Goal: Information Seeking & Learning: Learn about a topic

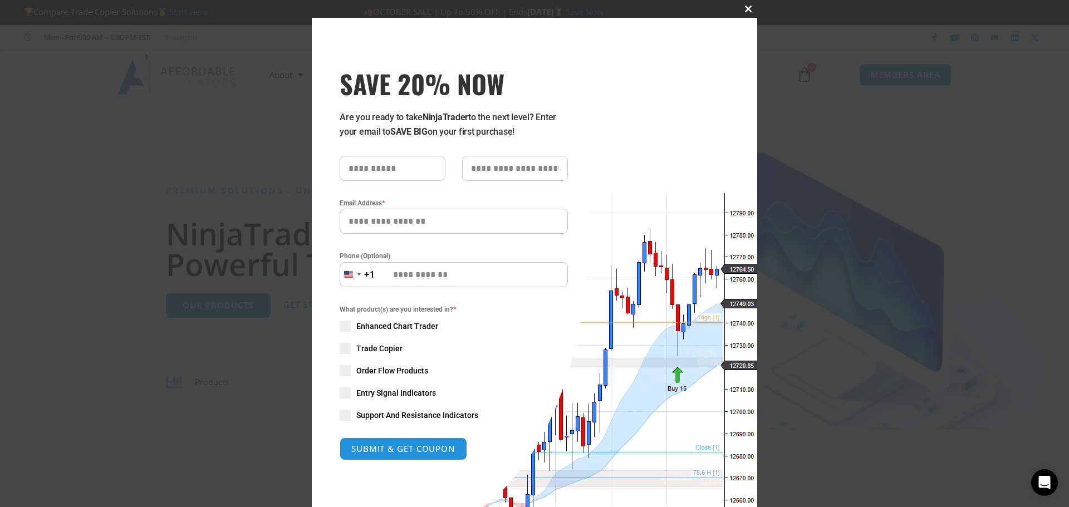
drag, startPoint x: 744, startPoint y: 4, endPoint x: 901, endPoint y: 17, distance: 157.5
click at [743, 4] on button "Close this module" at bounding box center [748, 9] width 18 height 18
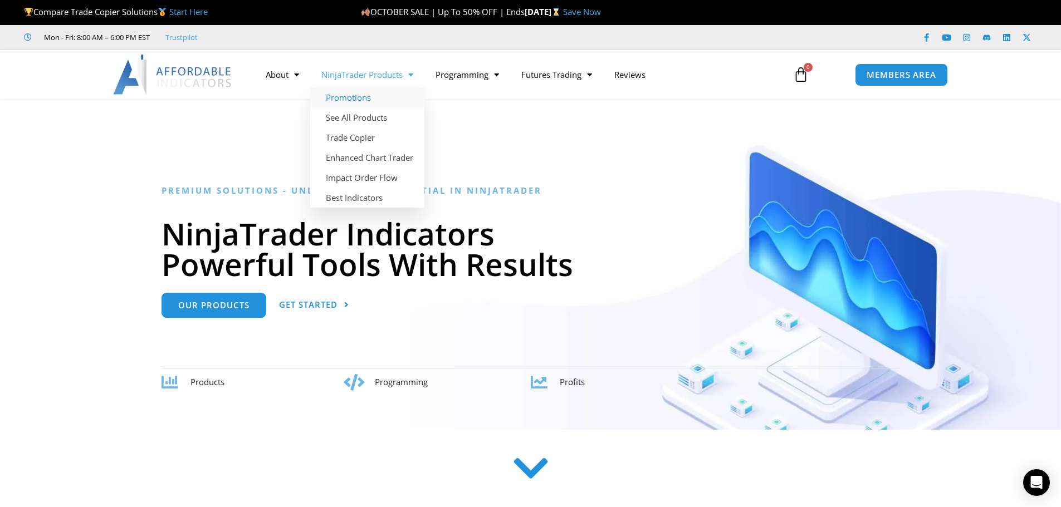
click at [360, 96] on link "Promotions" at bounding box center [367, 97] width 114 height 20
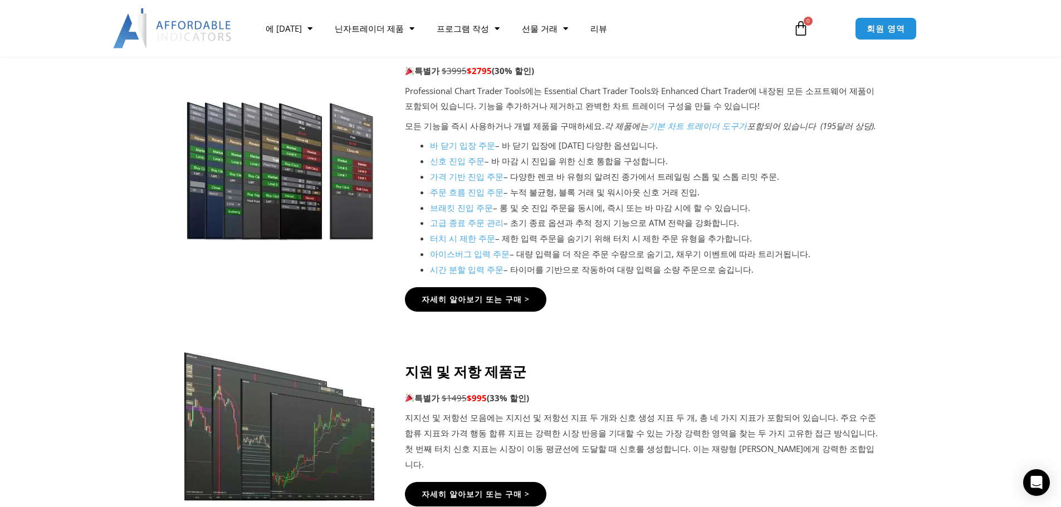
scroll to position [1392, 0]
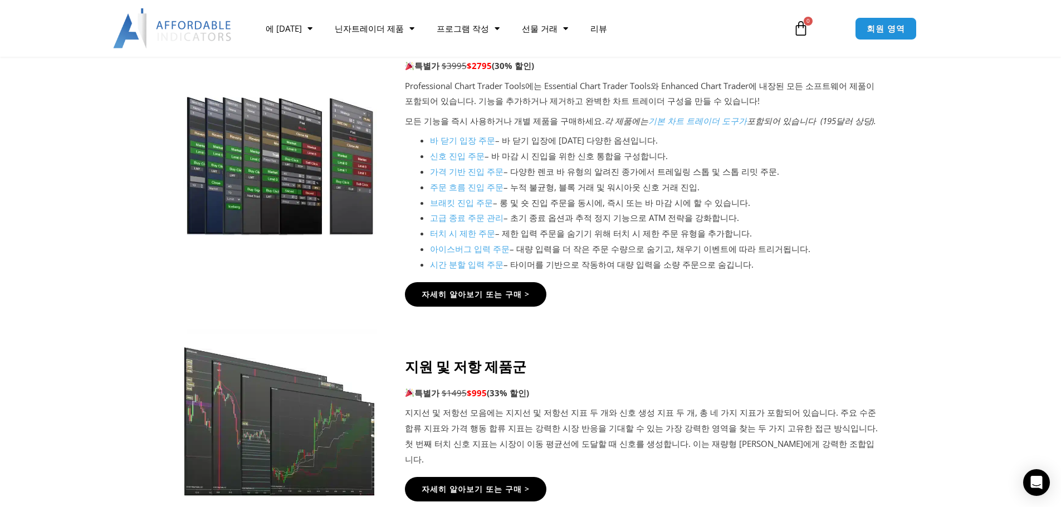
click at [607, 295] on div "자세히 알아보기 또는 구매 >" at bounding box center [642, 294] width 474 height 24
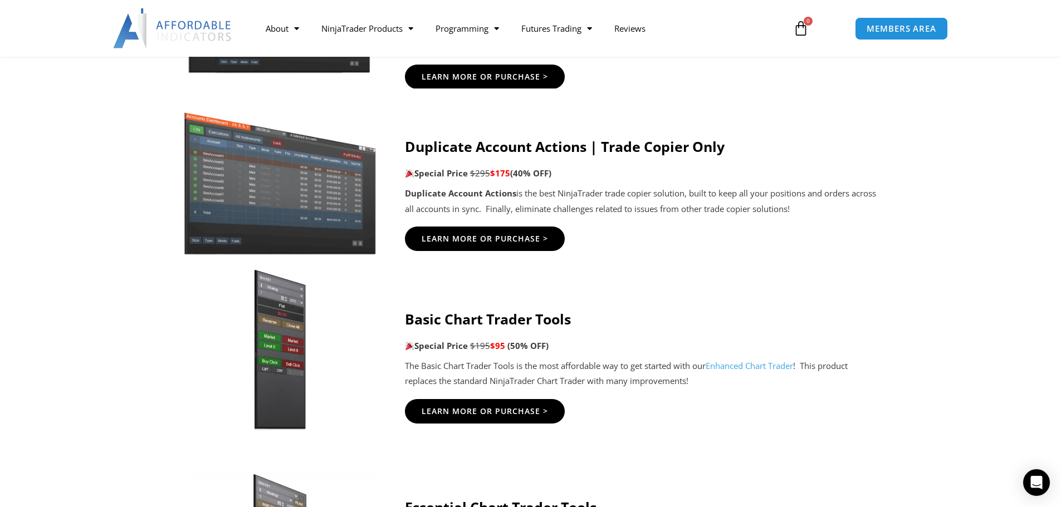
scroll to position [724, 0]
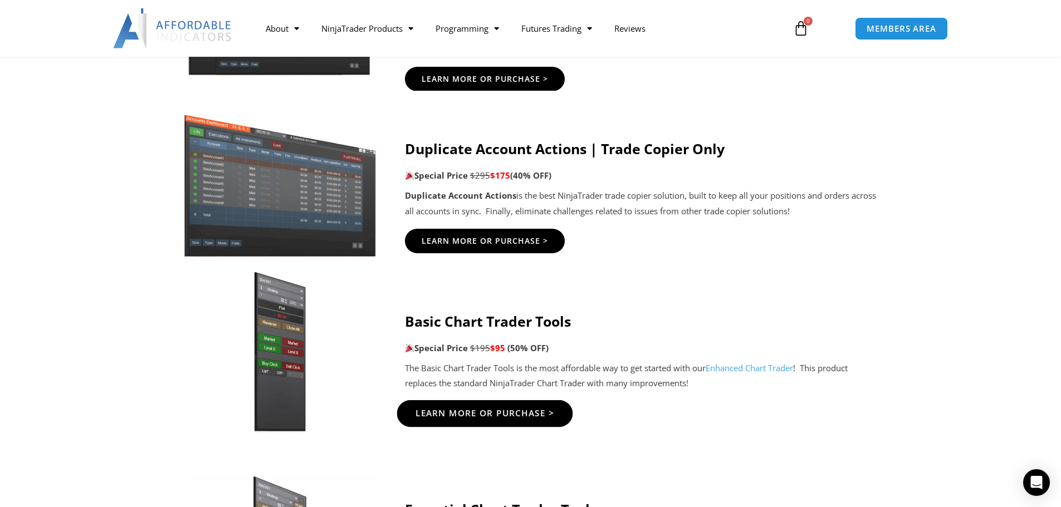
click at [522, 414] on span "Learn More Or Purchase >" at bounding box center [484, 413] width 139 height 8
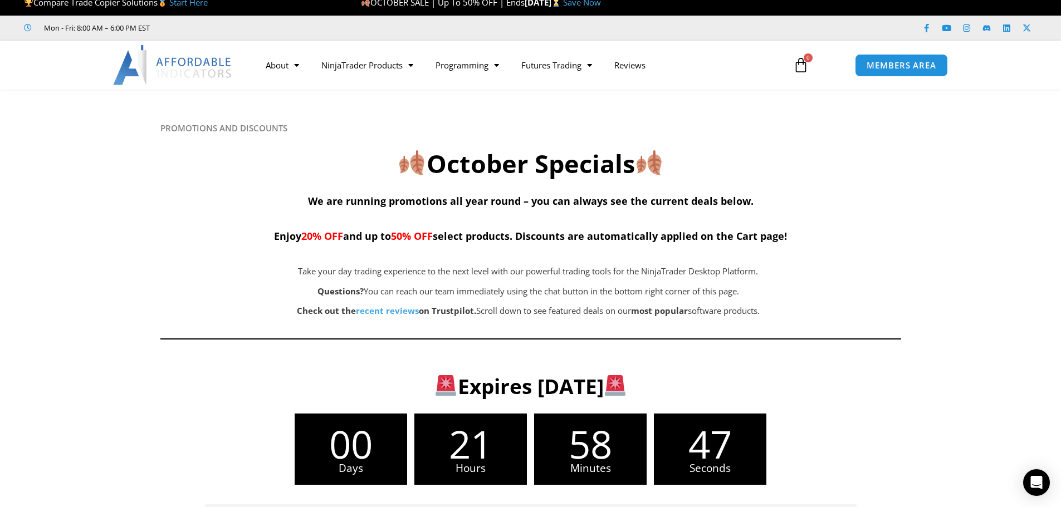
scroll to position [0, 0]
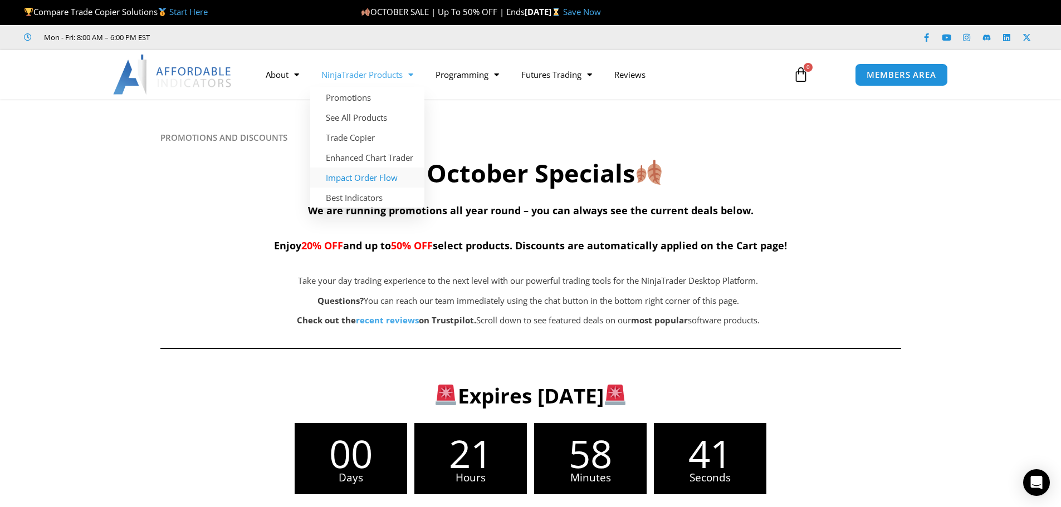
click at [367, 182] on link "Impact Order Flow" at bounding box center [367, 178] width 114 height 20
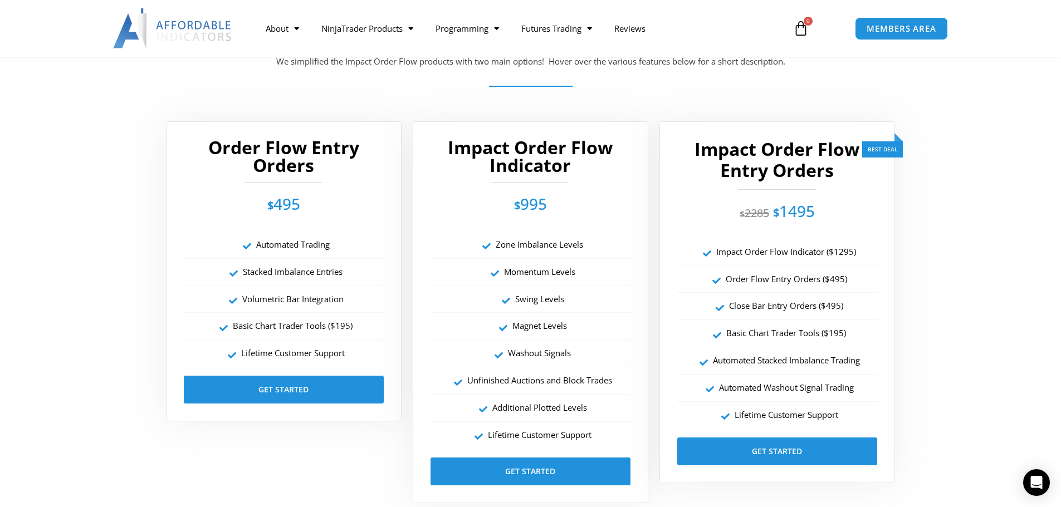
scroll to position [1949, 0]
